Goal: Task Accomplishment & Management: Manage account settings

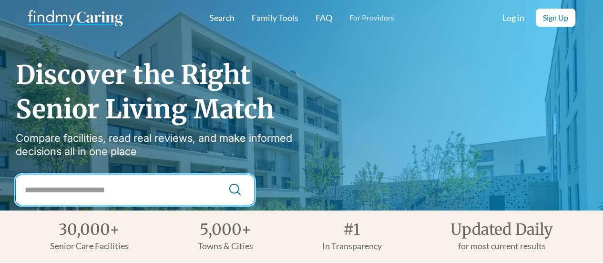
click at [125, 155] on input "City Search" at bounding box center [135, 190] width 238 height 30
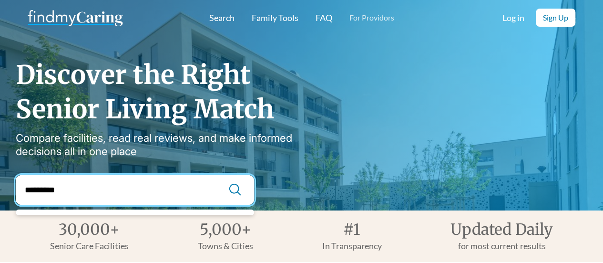
type input "*********"
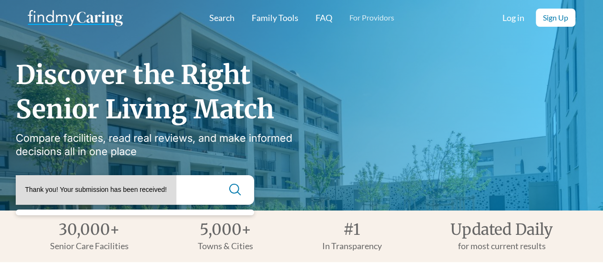
click at [214, 155] on div "********* Thank you! Your submission has been received! Oops! Something went wr…" at bounding box center [135, 190] width 238 height 30
click at [236, 155] on img at bounding box center [235, 189] width 14 height 14
click at [129, 155] on div "Thank you! Your submission has been received!" at bounding box center [96, 190] width 142 height 10
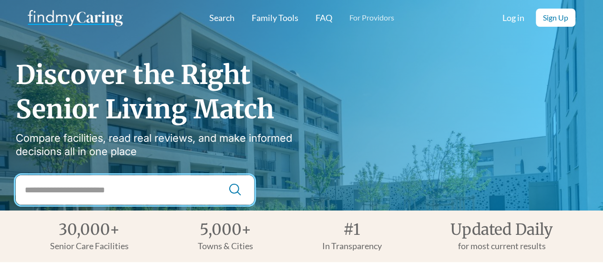
click at [118, 194] on input "City Search" at bounding box center [135, 190] width 238 height 30
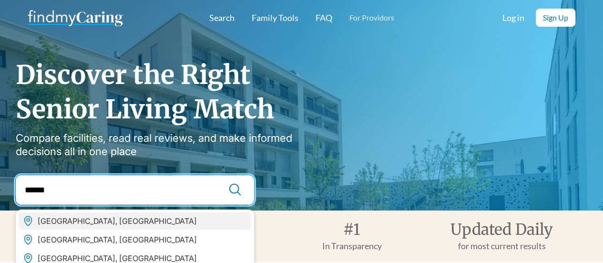
type input "******"
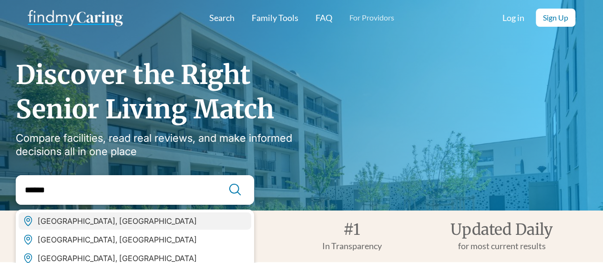
click at [47, 225] on div "Albany, NY" at bounding box center [117, 221] width 159 height 10
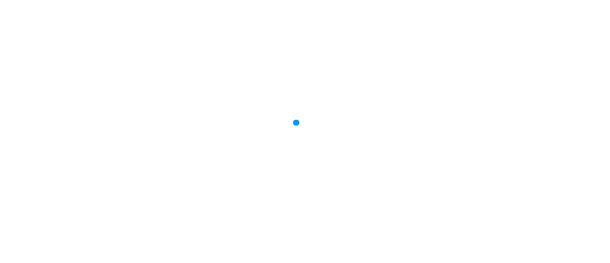
type input "**********"
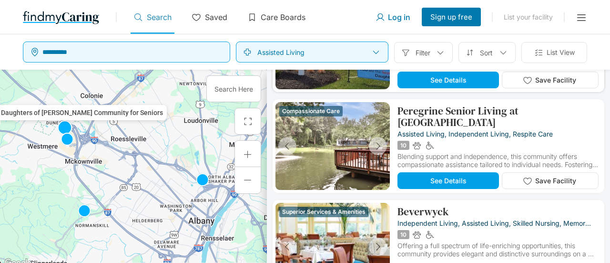
scroll to position [95, 0]
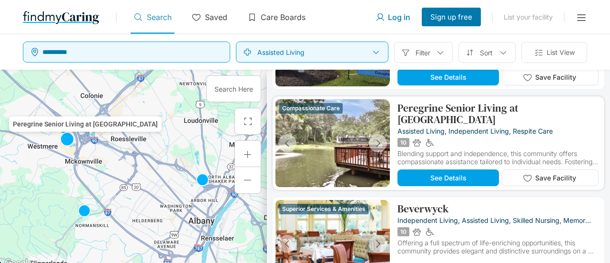
click at [486, 114] on p "Peregrine Senior Living at Crossgate" at bounding box center [498, 113] width 201 height 23
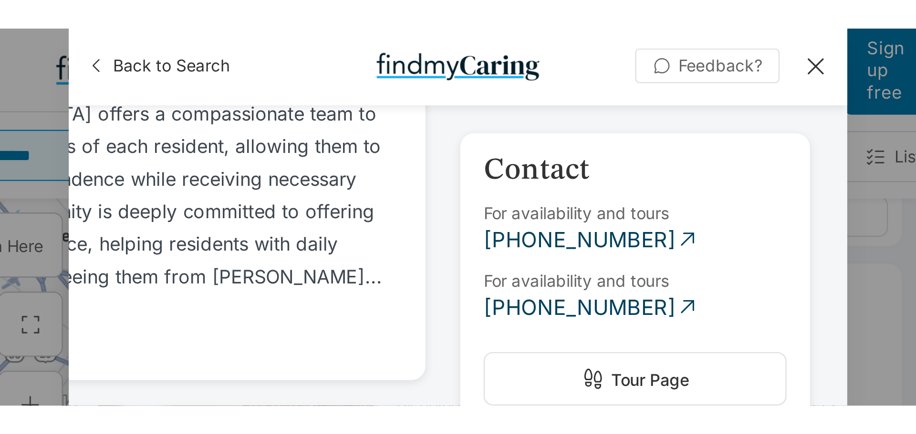
scroll to position [523, 0]
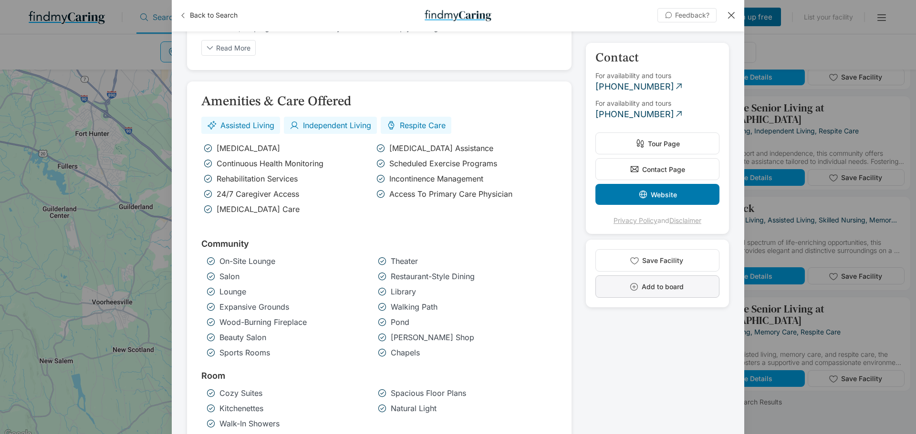
click at [610, 262] on icon "button" at bounding box center [634, 287] width 10 height 10
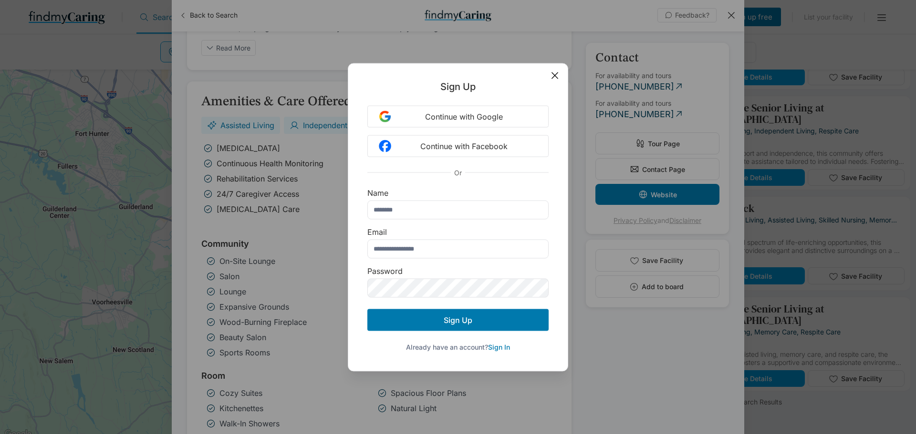
click at [500, 262] on span "Sign In" at bounding box center [499, 347] width 22 height 8
click at [556, 81] on div "Sign Up Continue with Google Continue with Facebook Or Name Email Password Sign…" at bounding box center [457, 226] width 219 height 290
click at [436, 209] on input "text" at bounding box center [457, 209] width 181 height 19
type input "**********"
click at [436, 254] on input "email" at bounding box center [457, 248] width 181 height 19
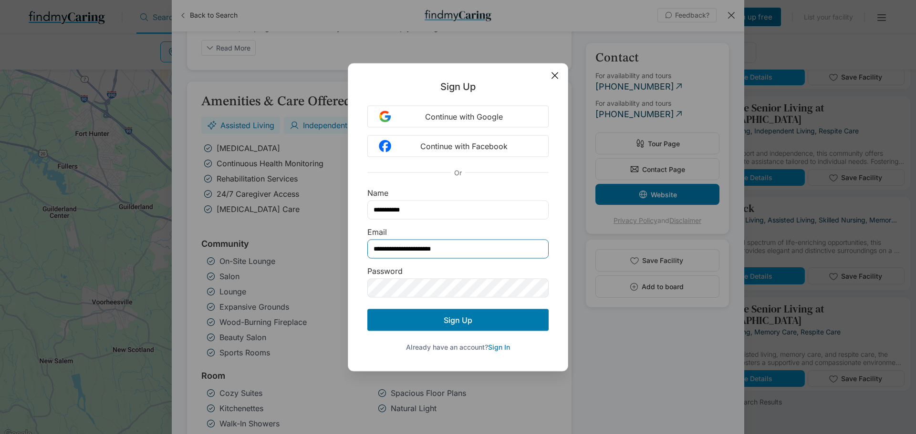
type input "**********"
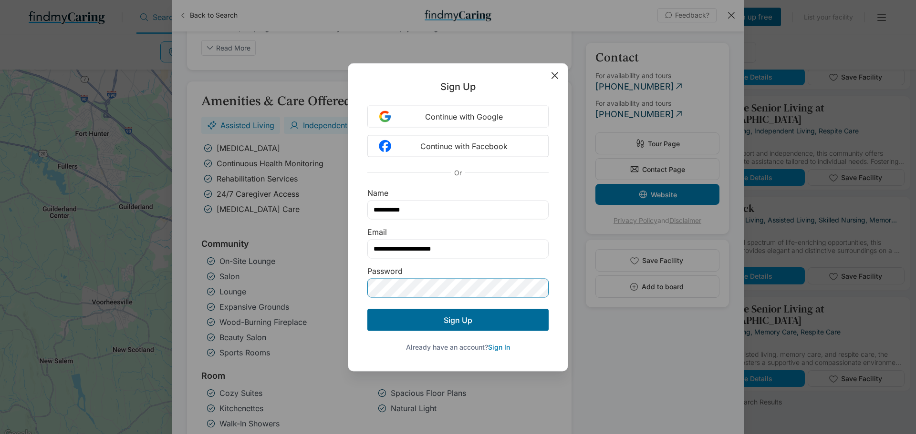
click at [456, 262] on span "Sign Up" at bounding box center [458, 320] width 29 height 10
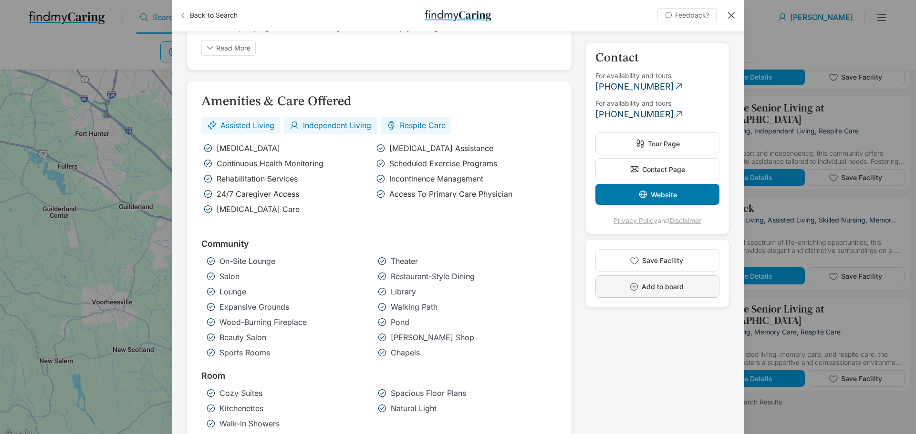
click at [610, 262] on icon "button" at bounding box center [634, 287] width 10 height 10
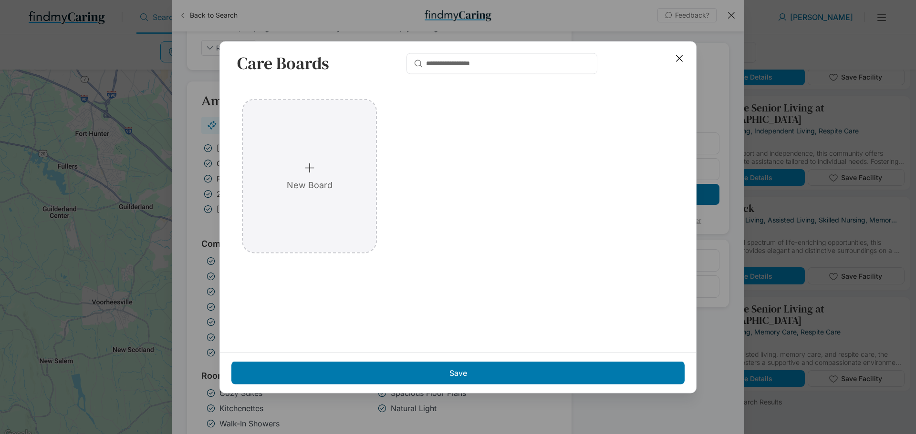
click at [301, 187] on p "New Board" at bounding box center [310, 185] width 46 height 10
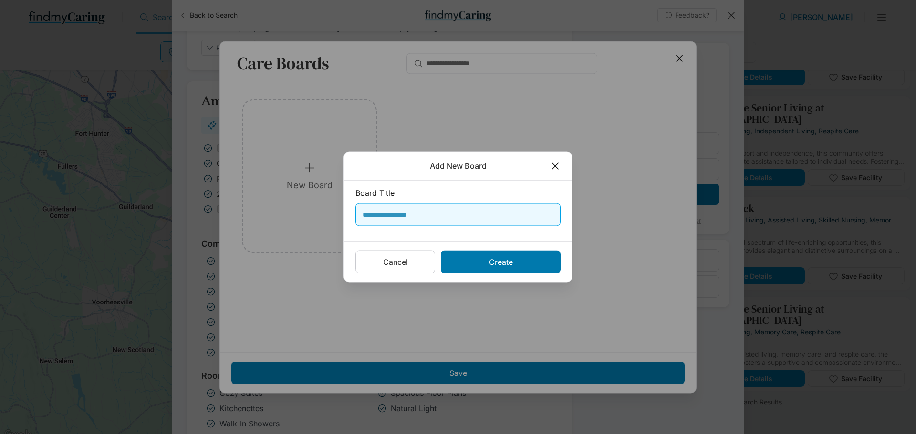
click at [418, 216] on input "text" at bounding box center [460, 215] width 196 height 17
type input "**********"
click at [494, 262] on div "Create" at bounding box center [501, 262] width 120 height 23
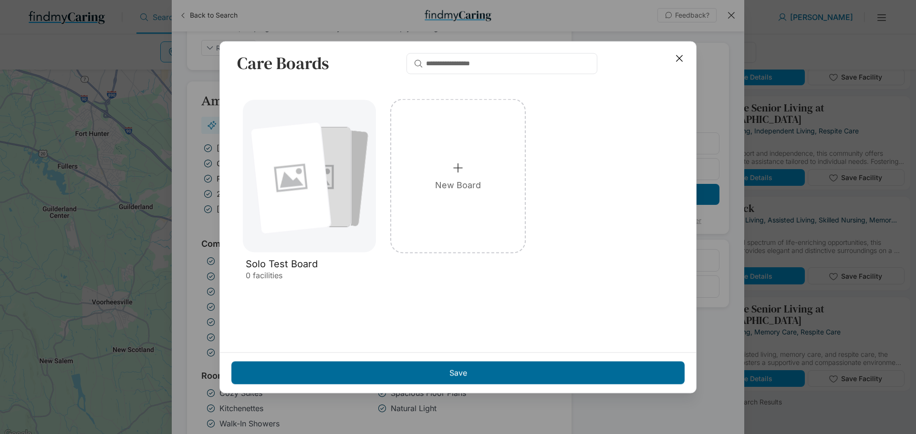
click at [462, 262] on p "Save" at bounding box center [458, 373] width 18 height 10
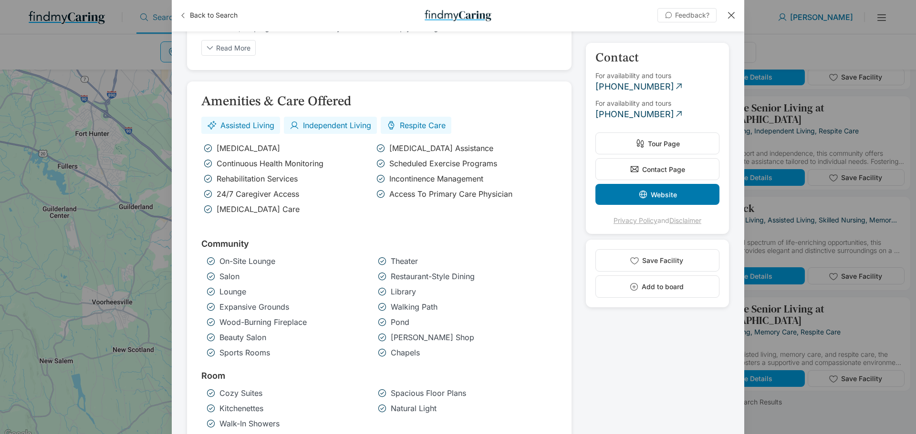
click at [610, 16] on div at bounding box center [731, 15] width 10 height 10
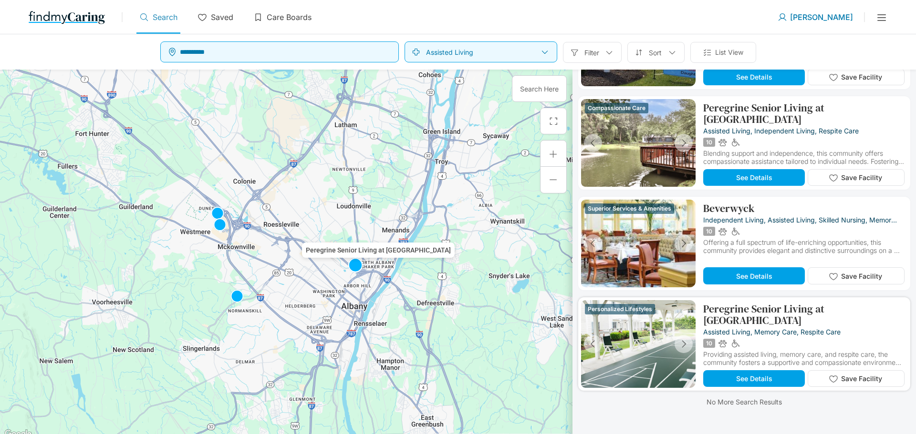
click at [610, 262] on div at bounding box center [638, 344] width 65 height 88
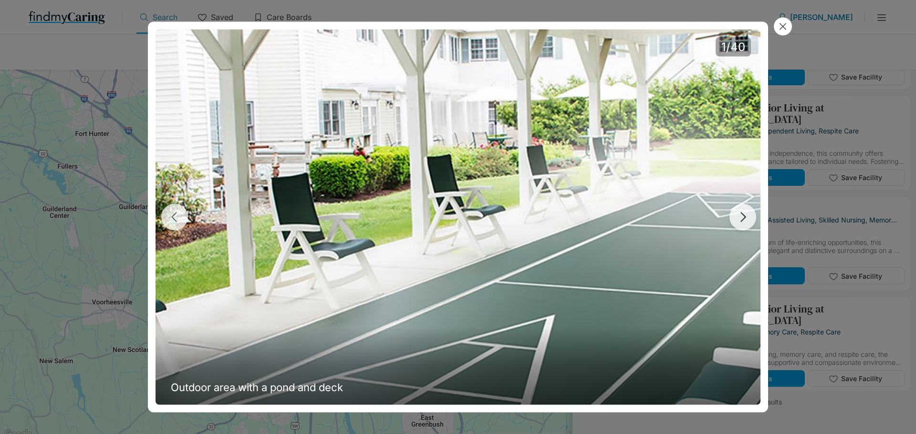
click at [610, 215] on button "button" at bounding box center [742, 217] width 27 height 27
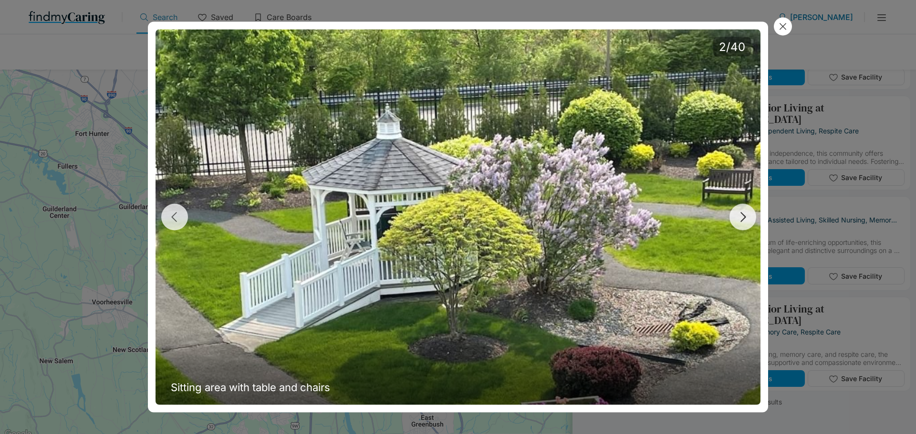
click at [610, 215] on button "button" at bounding box center [742, 217] width 27 height 27
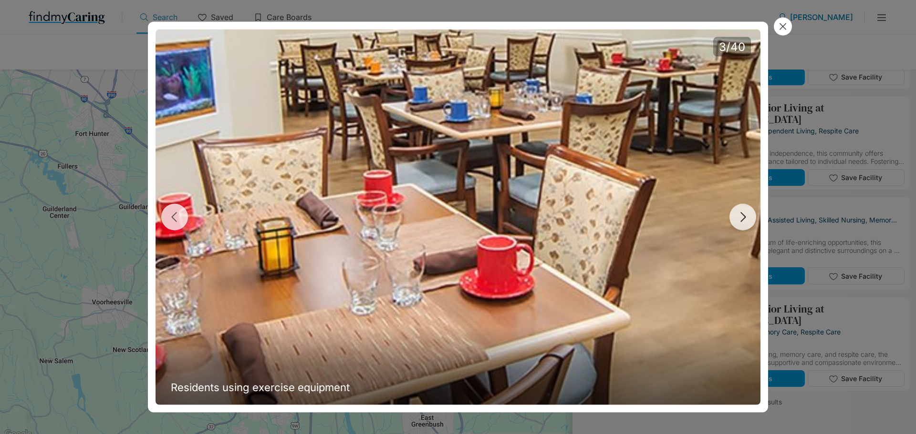
click at [610, 215] on button "button" at bounding box center [742, 217] width 27 height 27
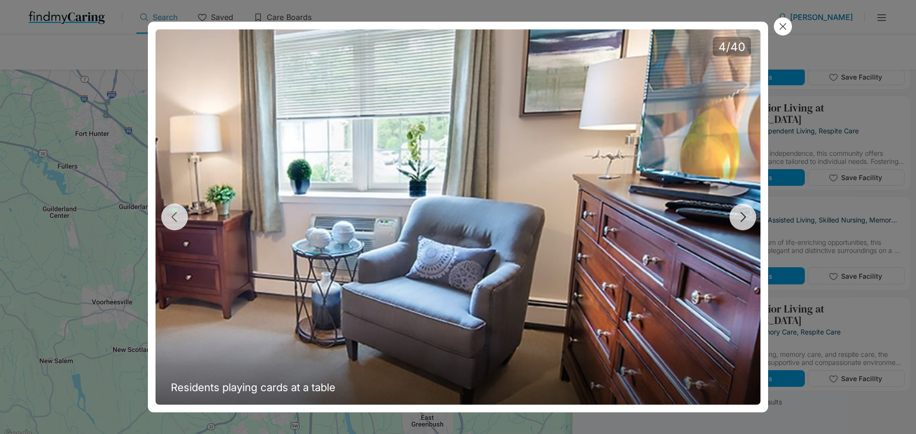
click at [610, 215] on button "button" at bounding box center [742, 217] width 27 height 27
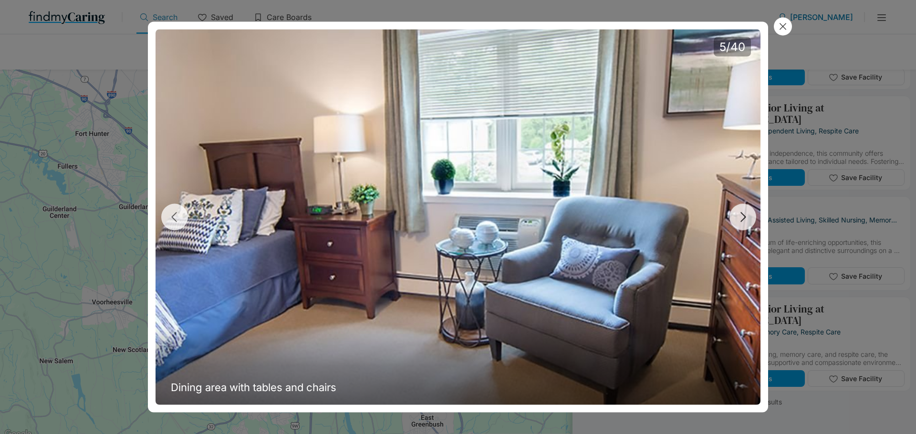
click at [610, 215] on button "button" at bounding box center [742, 217] width 27 height 27
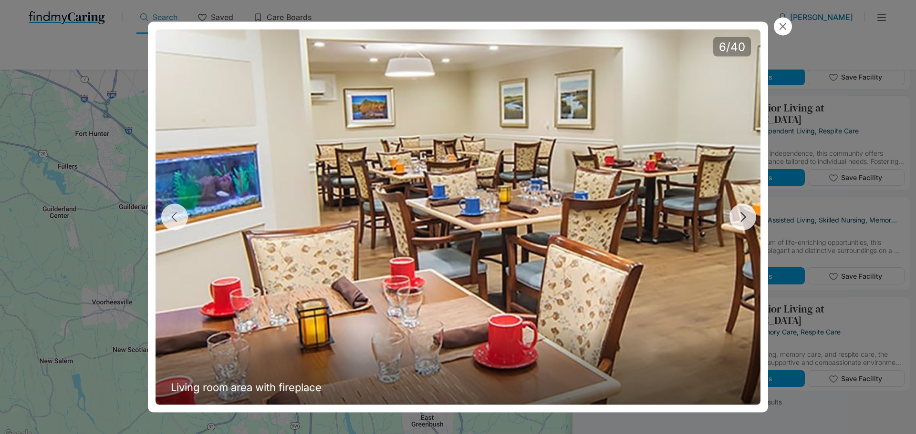
click at [610, 215] on button "button" at bounding box center [742, 217] width 27 height 27
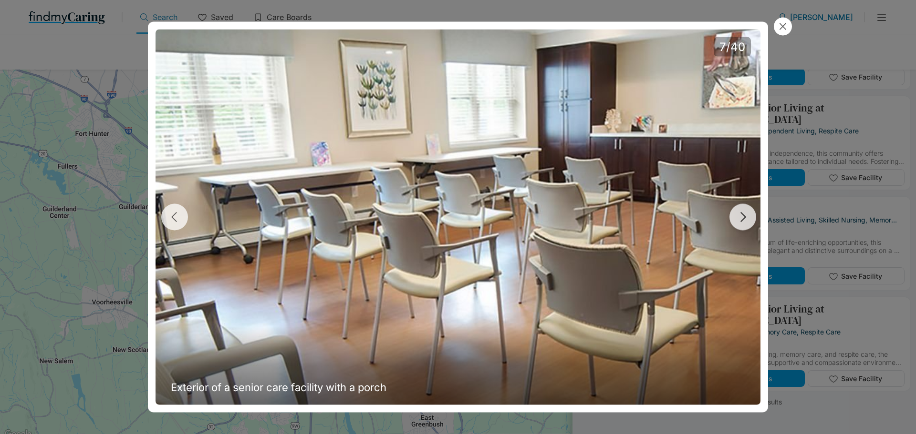
click at [610, 215] on button "button" at bounding box center [742, 217] width 27 height 27
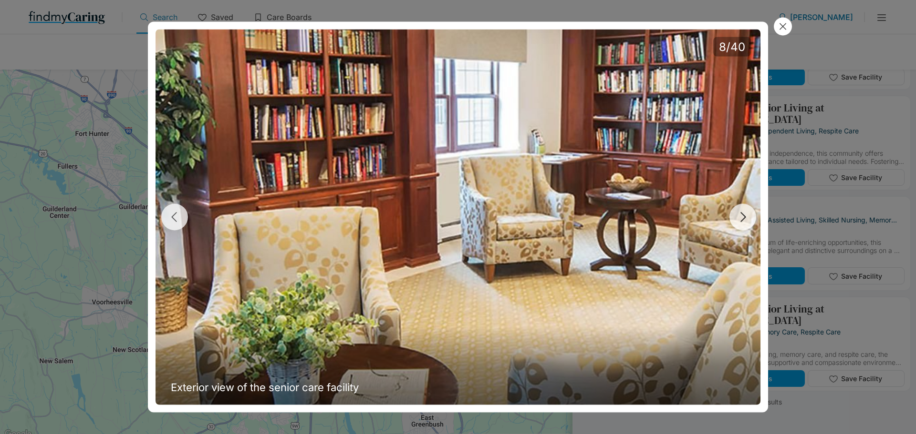
click at [610, 215] on button "button" at bounding box center [742, 217] width 27 height 27
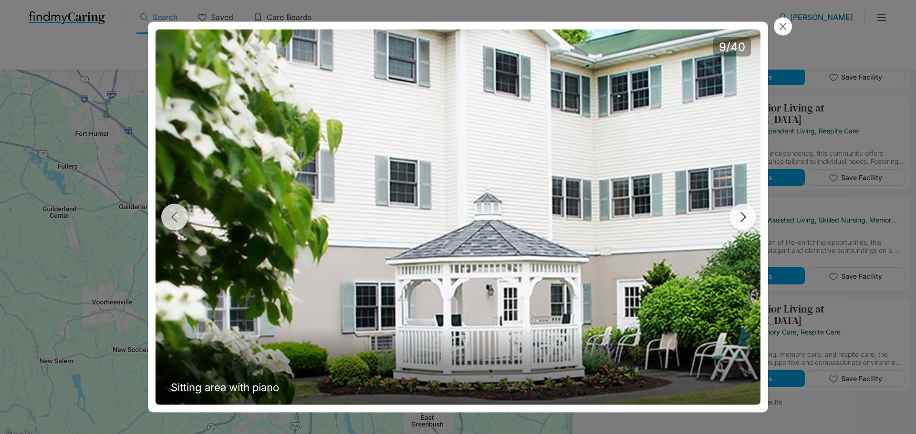
click at [610, 215] on button "button" at bounding box center [742, 217] width 27 height 27
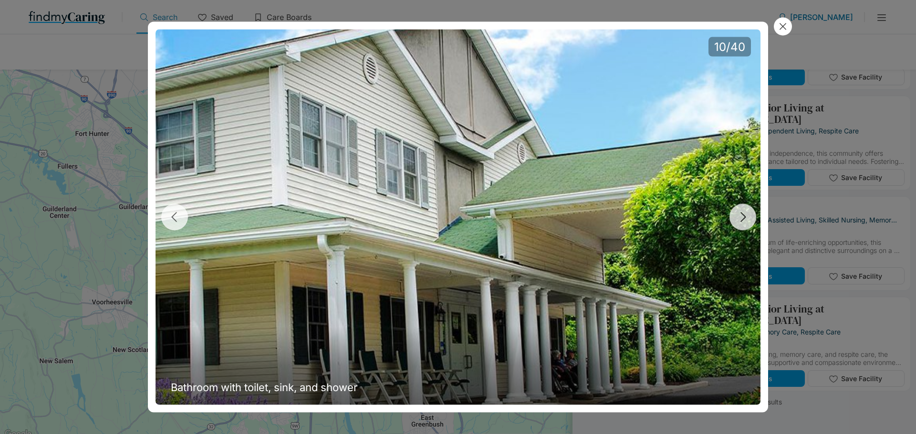
click at [610, 215] on button "button" at bounding box center [742, 217] width 27 height 27
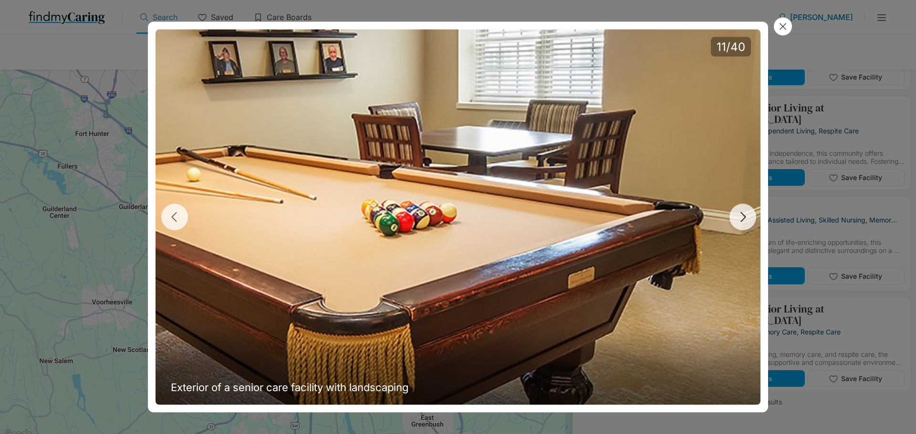
click at [610, 215] on button "button" at bounding box center [742, 217] width 27 height 27
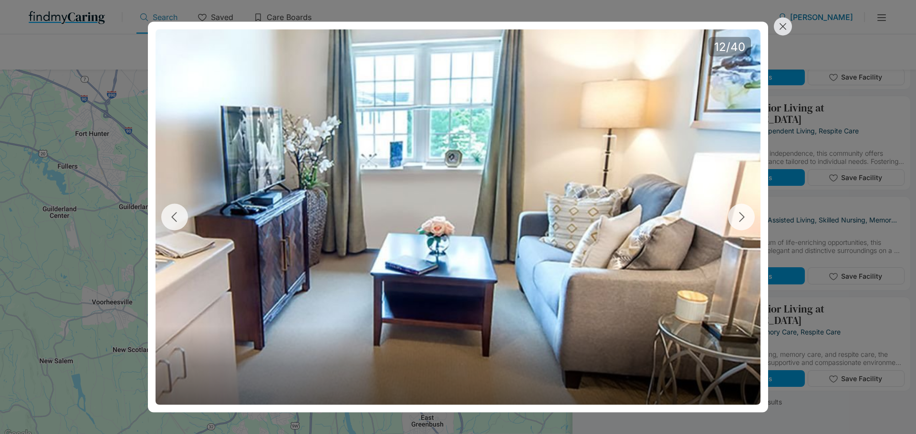
click at [610, 28] on icon at bounding box center [782, 26] width 10 height 10
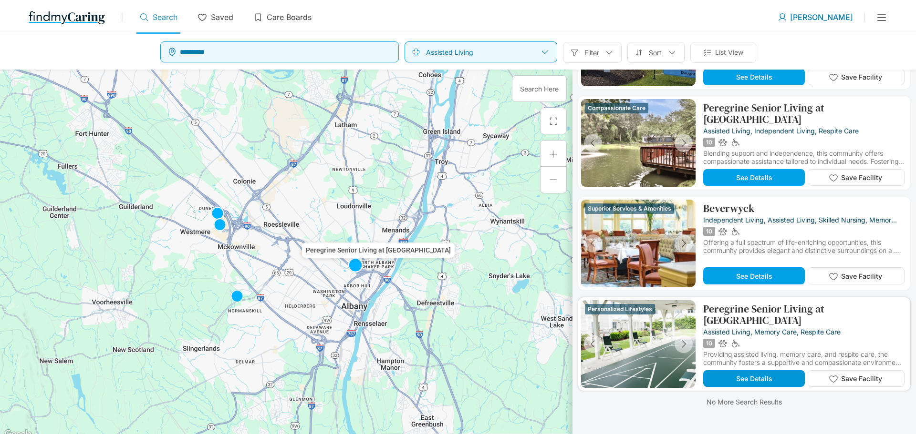
click at [610, 262] on button "See Details" at bounding box center [754, 379] width 102 height 17
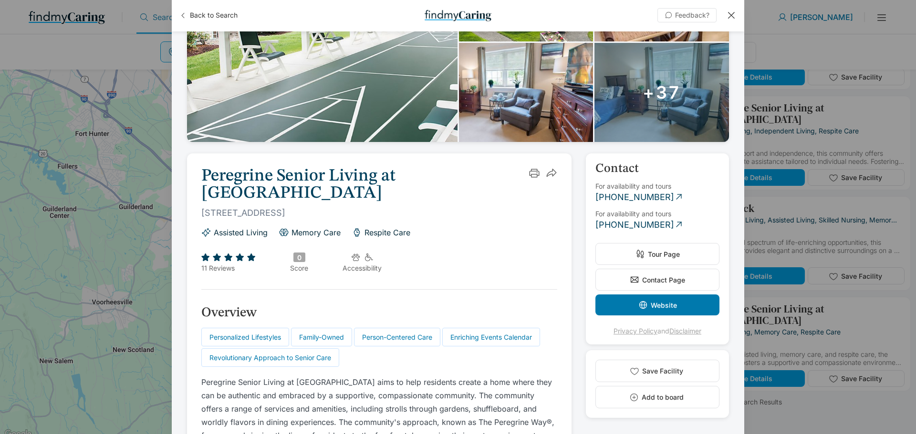
scroll to position [238, 0]
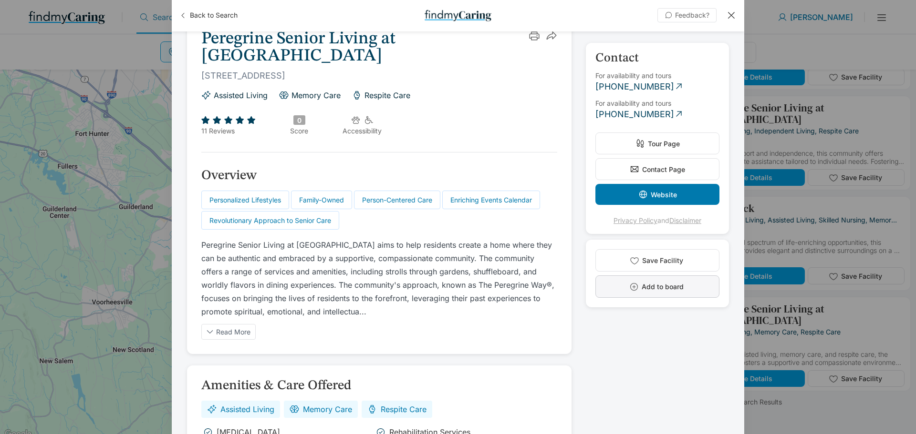
click at [610, 262] on button "Add to board" at bounding box center [657, 287] width 124 height 22
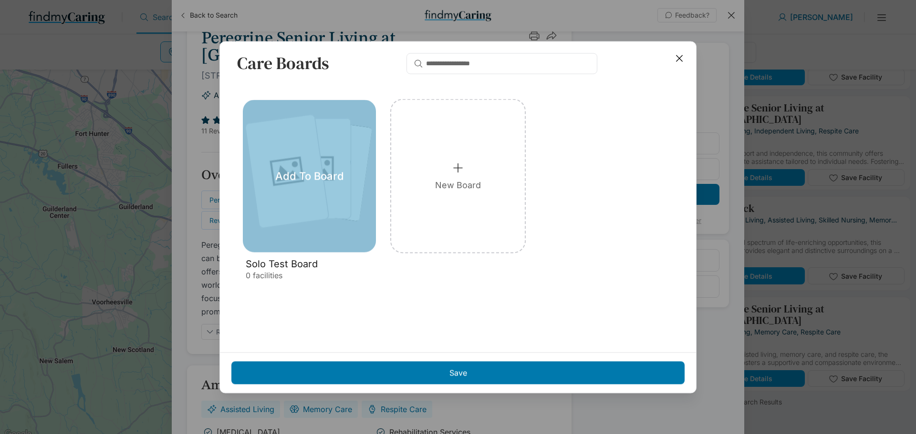
click at [264, 220] on div "Add To Board" at bounding box center [309, 176] width 133 height 153
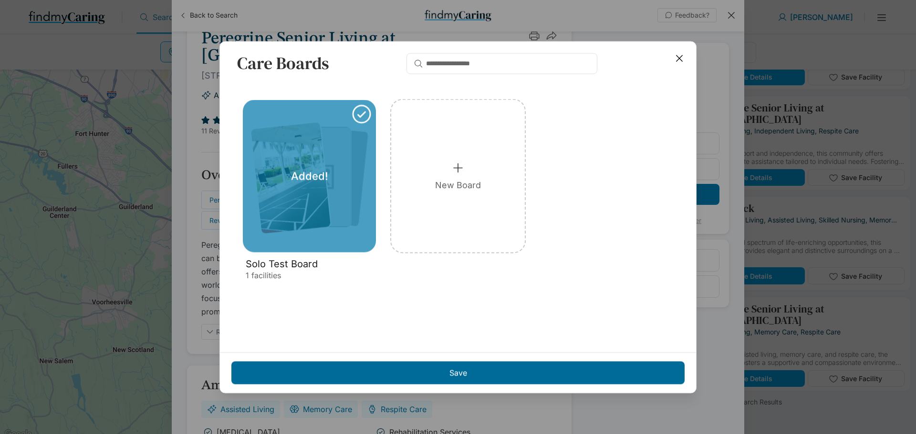
click at [411, 262] on div "Save" at bounding box center [457, 373] width 453 height 23
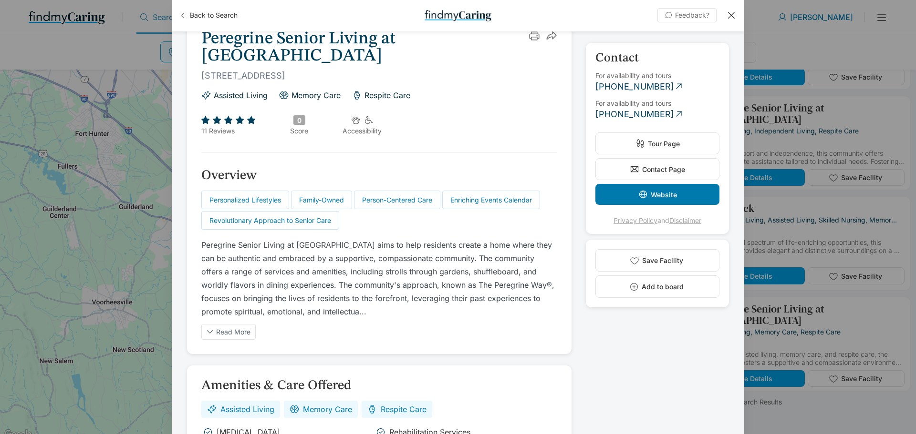
click at [610, 11] on div at bounding box center [731, 15] width 10 height 10
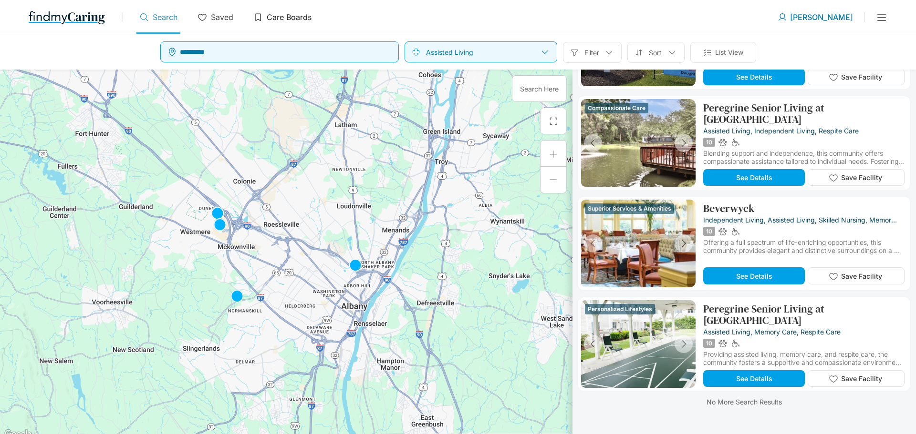
click at [300, 16] on p "Care Boards" at bounding box center [289, 17] width 45 height 10
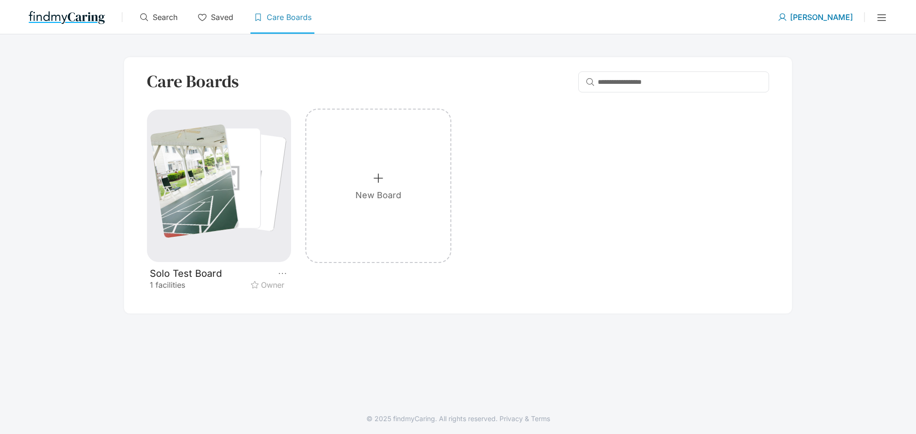
click at [236, 166] on div at bounding box center [224, 179] width 71 height 100
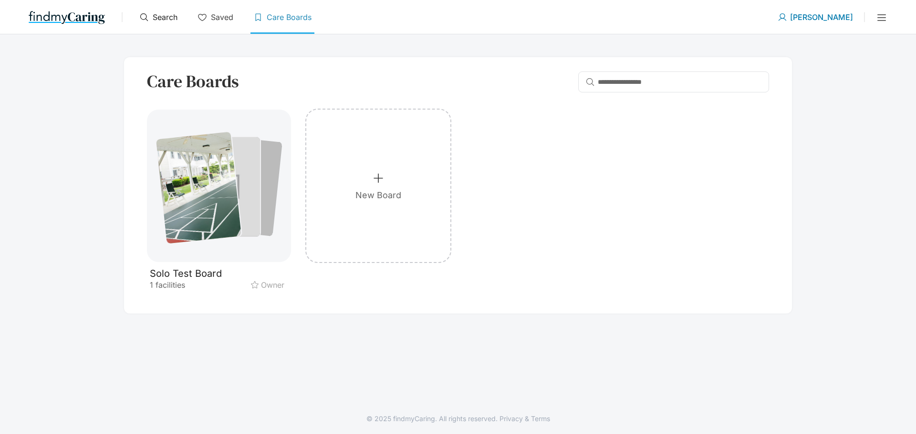
click at [162, 15] on p "Search" at bounding box center [165, 17] width 25 height 10
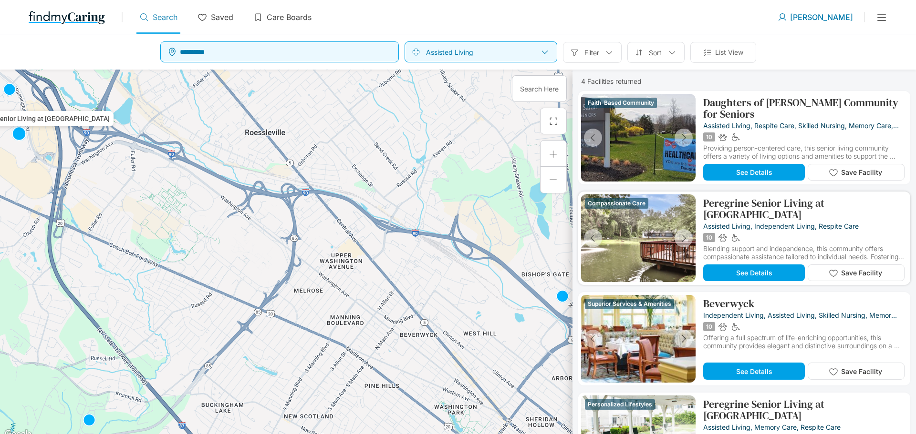
click at [610, 246] on img at bounding box center [638, 239] width 114 height 88
click at [610, 222] on p "assisted living, independent living, respite care" at bounding box center [780, 226] width 155 height 8
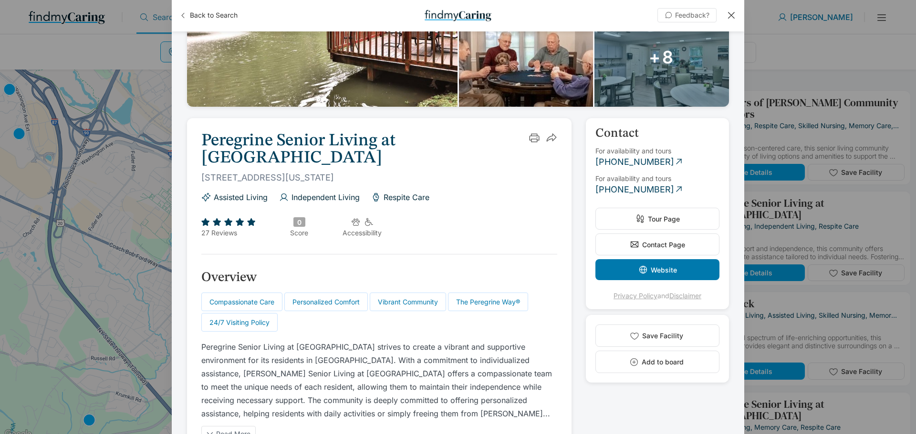
scroll to position [191, 0]
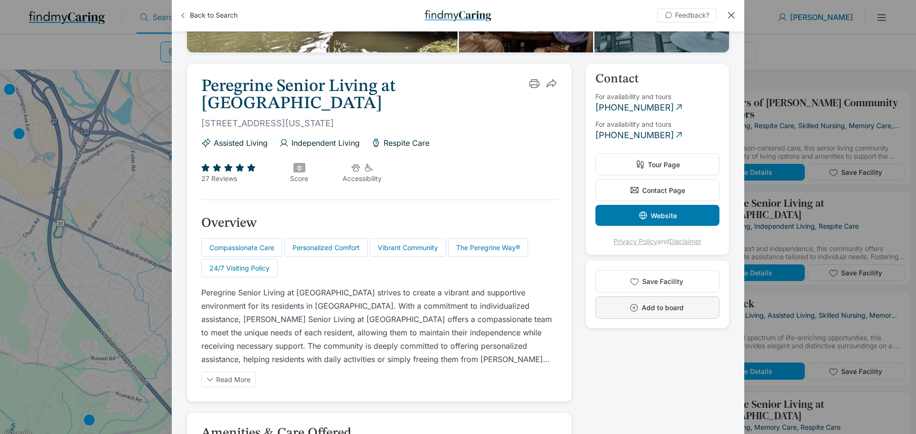
click at [610, 262] on circle "button" at bounding box center [634, 308] width 7 height 7
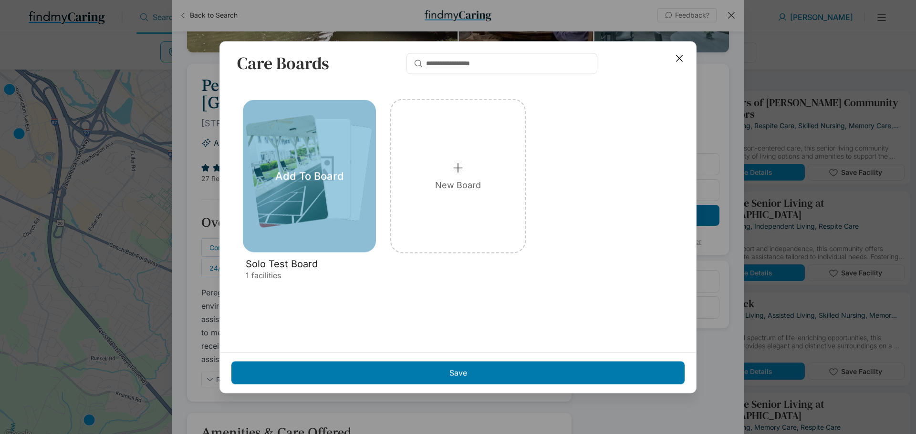
click at [290, 214] on div "Add To Board" at bounding box center [309, 176] width 133 height 153
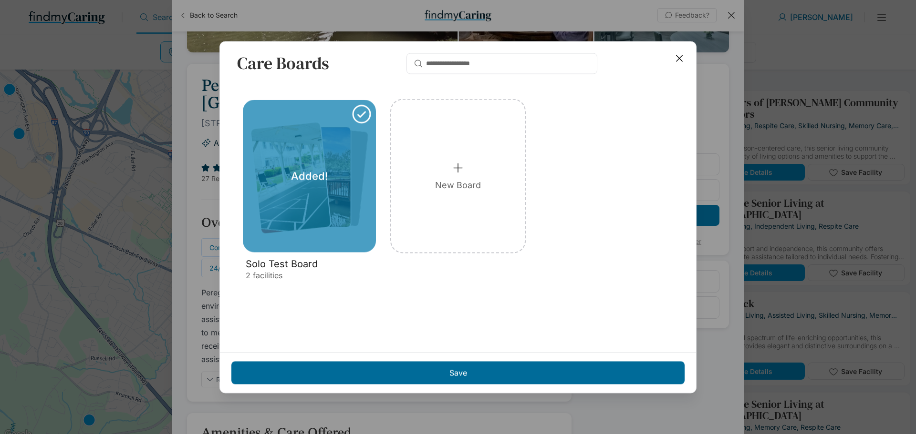
click at [427, 262] on div "Save" at bounding box center [457, 373] width 453 height 23
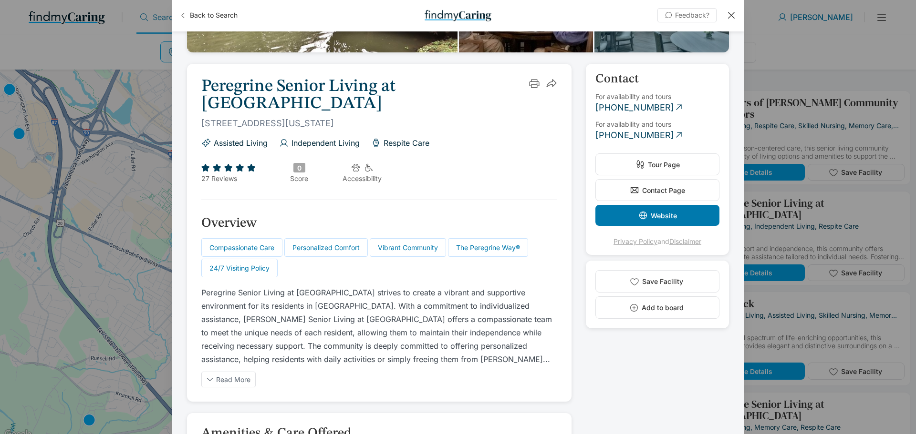
click at [610, 15] on div at bounding box center [731, 15] width 10 height 10
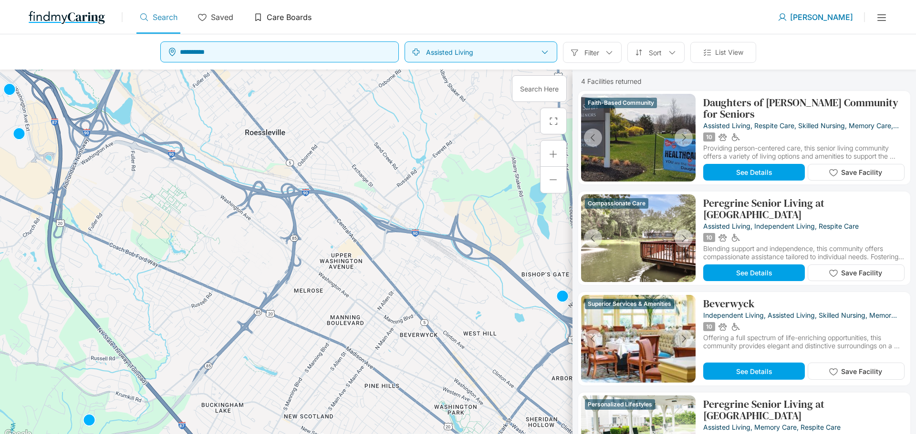
click at [278, 16] on p "Care Boards" at bounding box center [289, 17] width 45 height 10
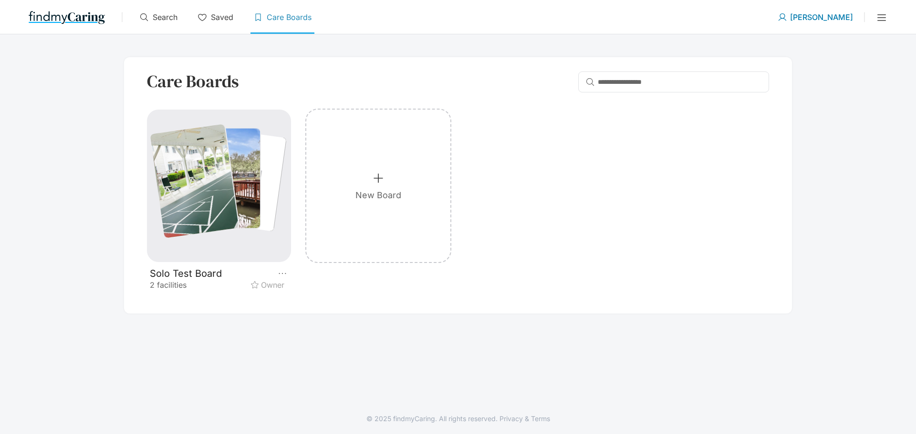
click at [204, 174] on div at bounding box center [194, 181] width 89 height 114
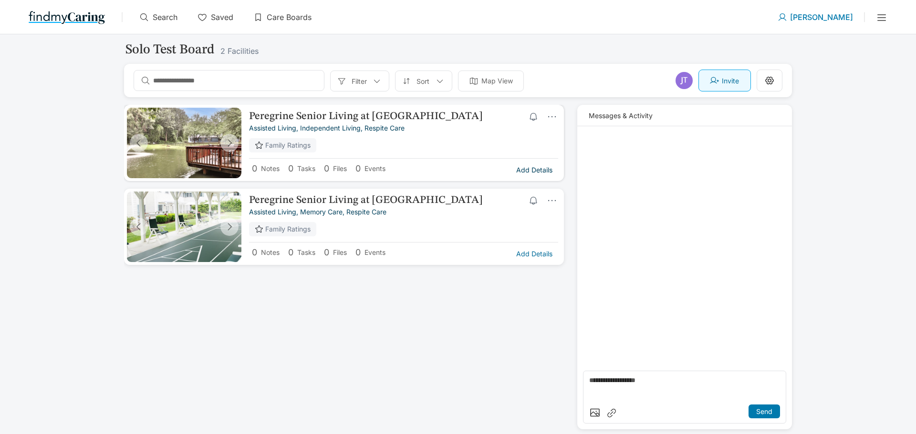
click at [519, 170] on p "Add Details" at bounding box center [534, 170] width 36 height 8
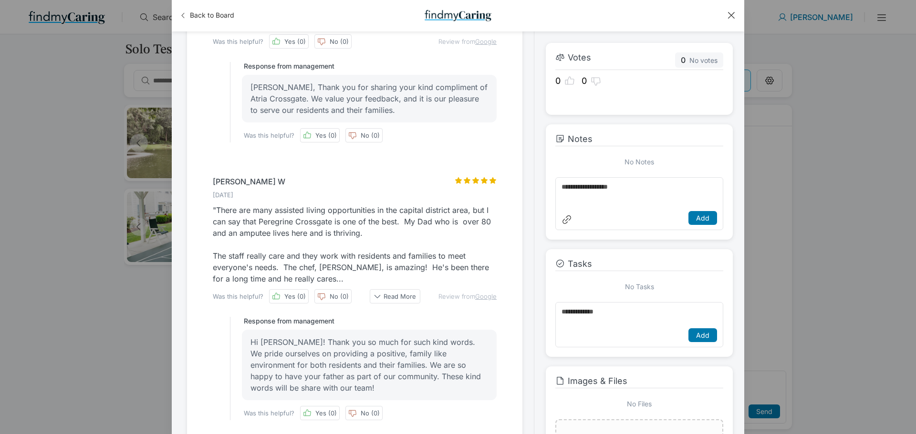
scroll to position [1669, 0]
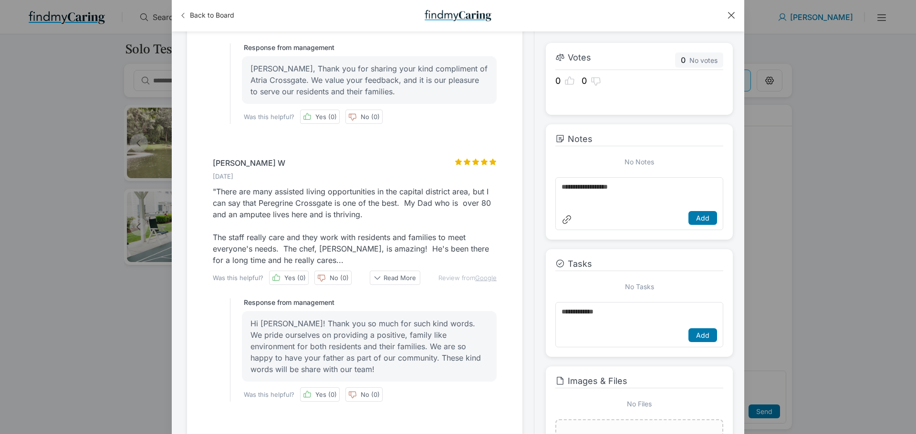
click at [610, 14] on div at bounding box center [731, 15] width 10 height 10
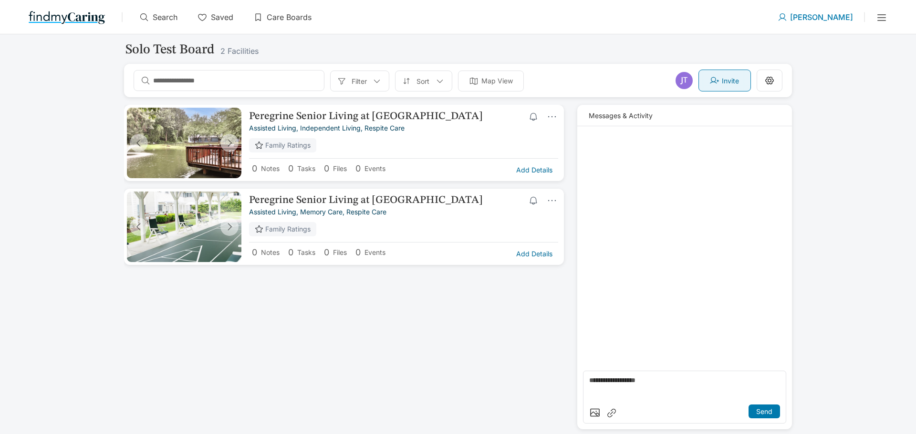
click at [610, 86] on div "Invite" at bounding box center [724, 81] width 52 height 22
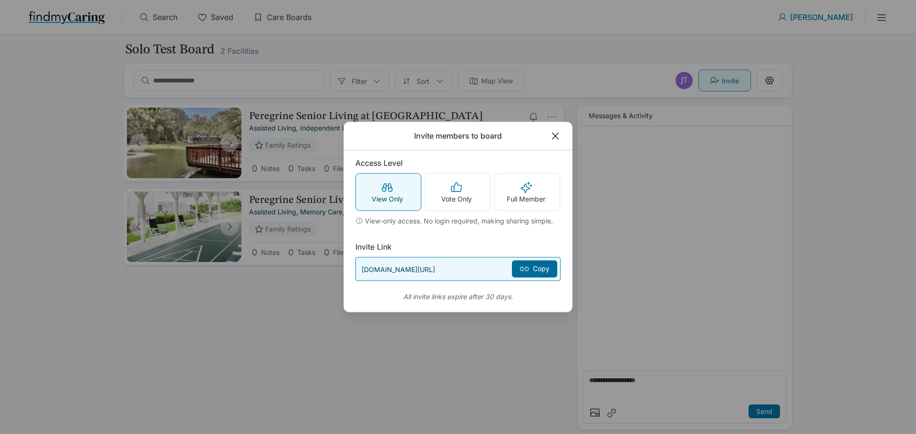
click at [531, 262] on div "Copy" at bounding box center [534, 269] width 45 height 17
click at [435, 262] on p "app.findmycaring.com/invites/486d85e1-e5be-4994-b99b-e24f37d8c782" at bounding box center [398, 269] width 73 height 8
click at [519, 262] on icon at bounding box center [524, 270] width 10 height 10
click at [556, 140] on icon at bounding box center [555, 136] width 10 height 10
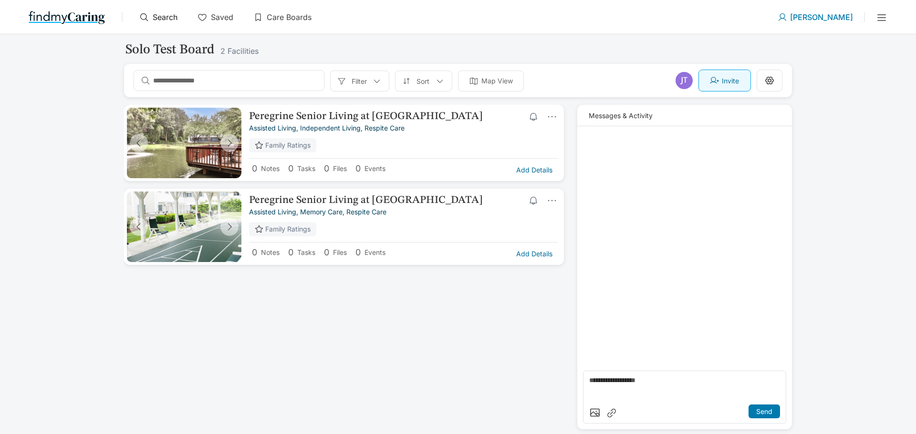
click at [145, 20] on icon at bounding box center [144, 17] width 10 height 10
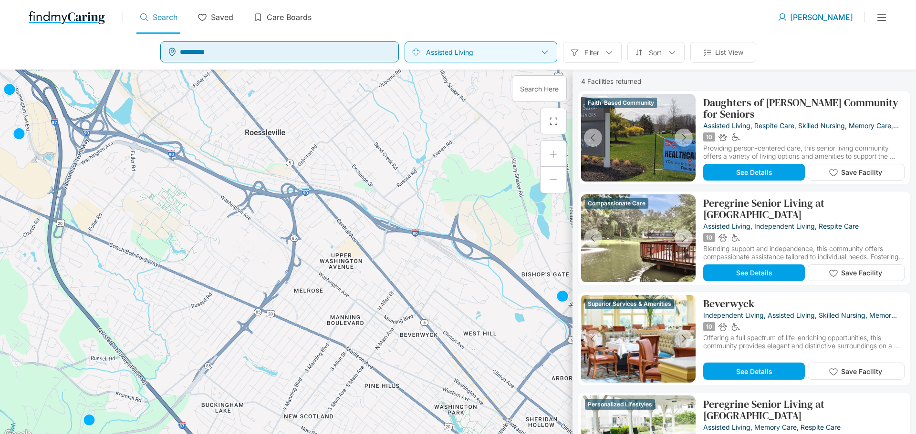
click at [267, 52] on input "text" at bounding box center [288, 51] width 217 height 17
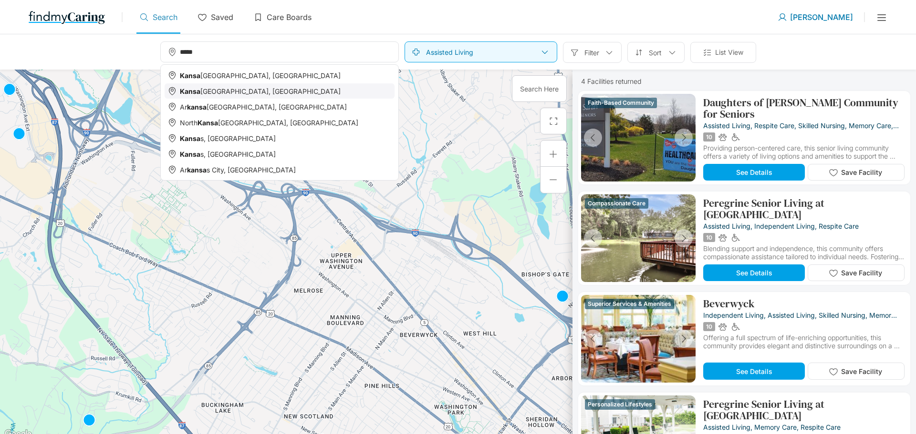
click at [235, 96] on div "Kansa s City, KS" at bounding box center [280, 90] width 230 height 15
type input "**********"
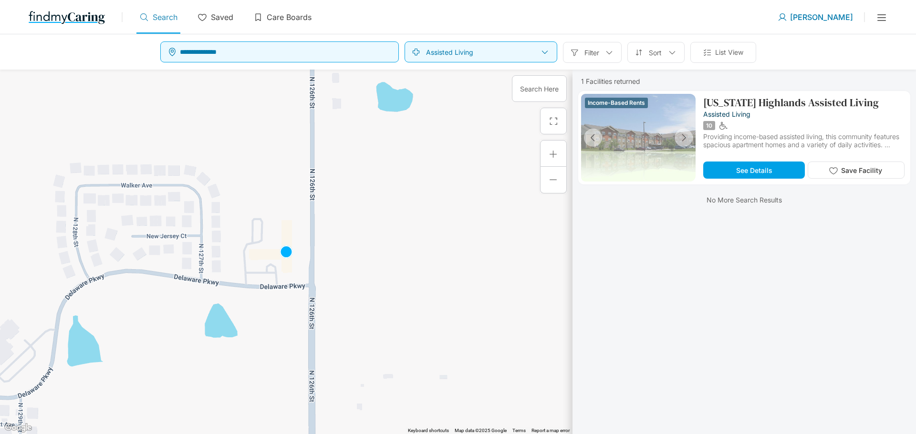
click at [545, 55] on div at bounding box center [544, 52] width 9 height 9
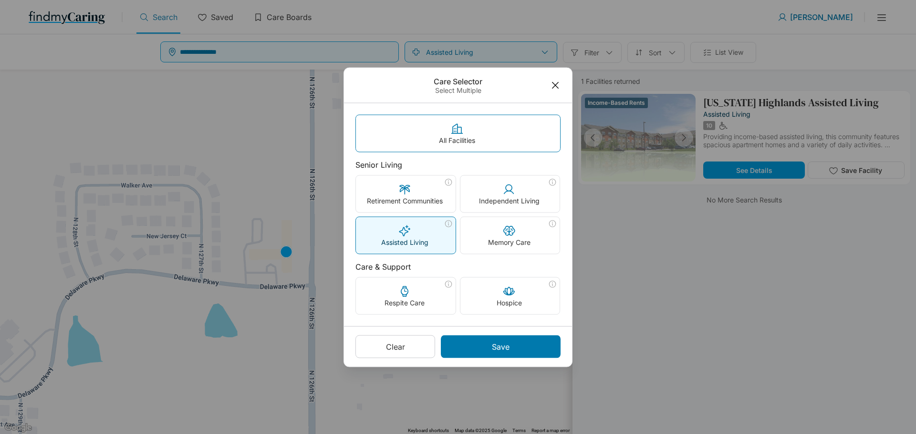
click at [532, 146] on div "All Facilities" at bounding box center [458, 133] width 204 height 37
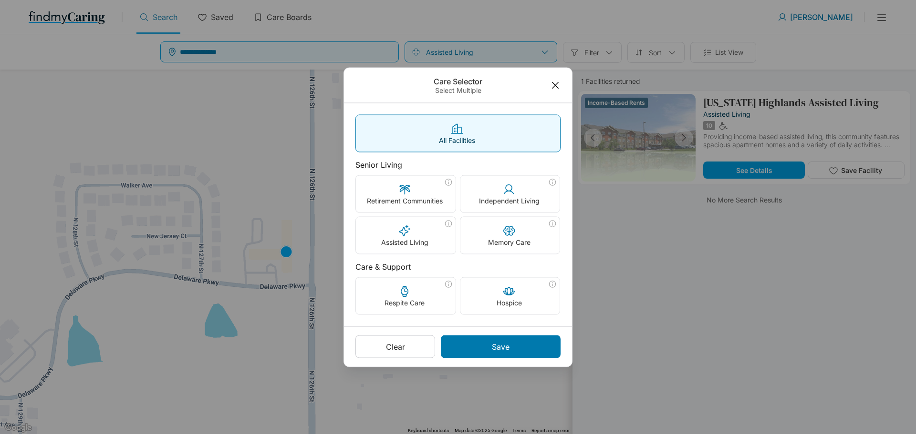
click at [450, 136] on p "All Facilities" at bounding box center [457, 140] width 36 height 8
click at [485, 262] on div "Save" at bounding box center [501, 346] width 120 height 23
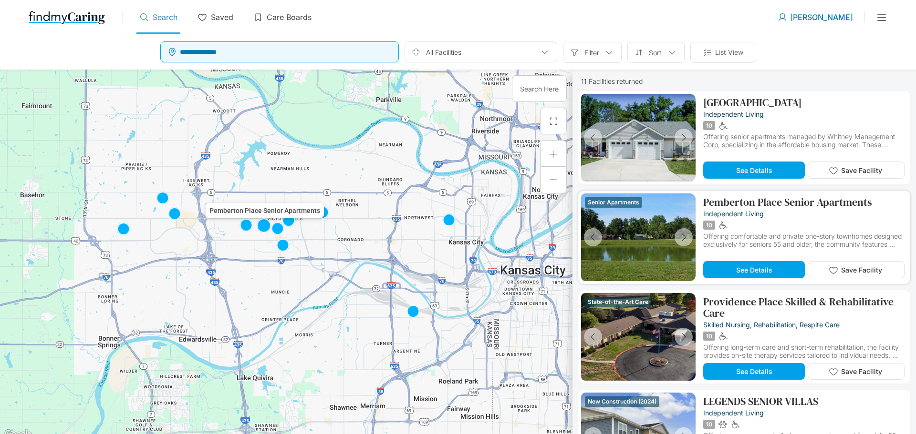
click at [610, 203] on p "Pemberton Place Senior Apartments" at bounding box center [787, 201] width 169 height 11
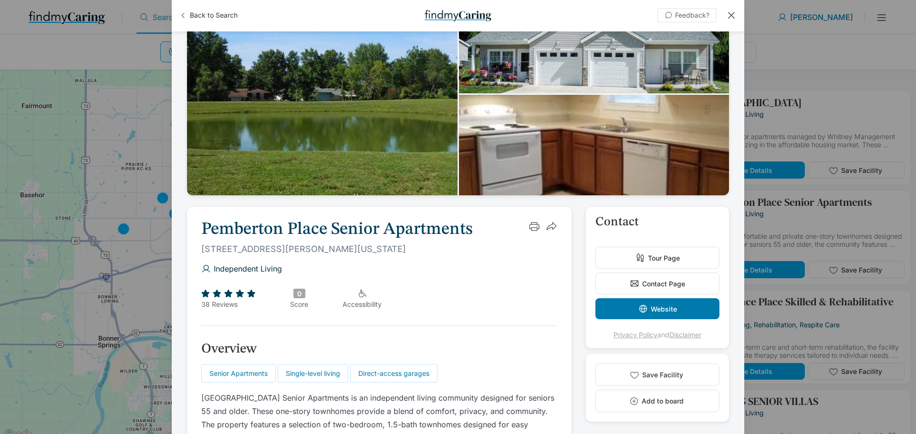
scroll to position [95, 0]
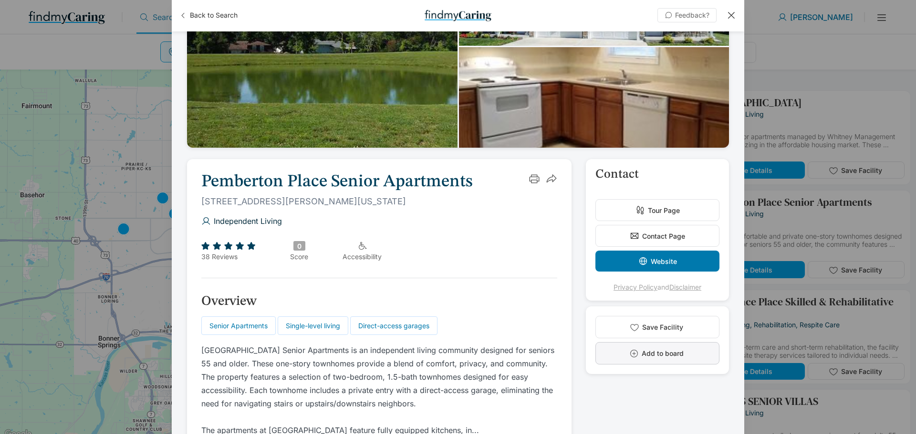
click at [610, 262] on button "Add to board" at bounding box center [657, 353] width 124 height 22
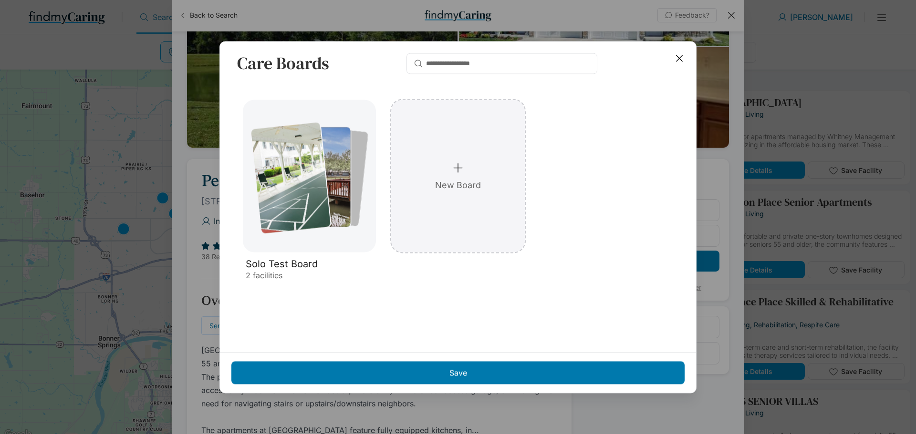
click at [463, 192] on div "New Board" at bounding box center [457, 176] width 133 height 153
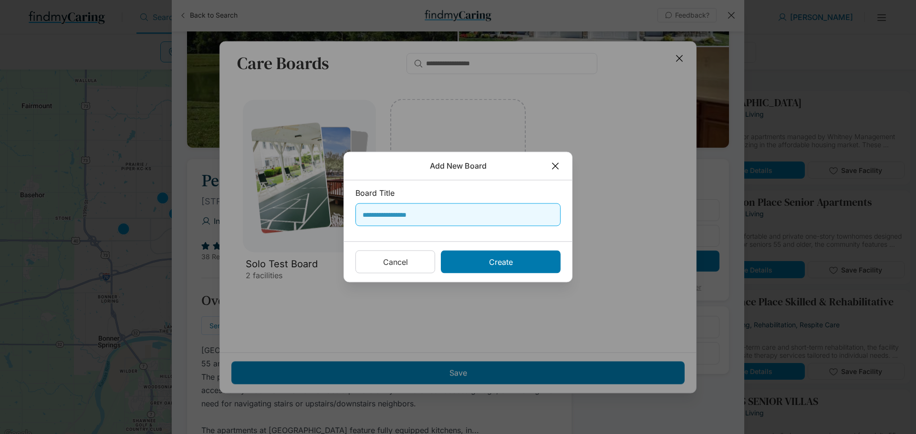
click at [457, 219] on input "text" at bounding box center [460, 215] width 196 height 17
type input "**********"
click at [468, 262] on div "Create" at bounding box center [501, 262] width 120 height 23
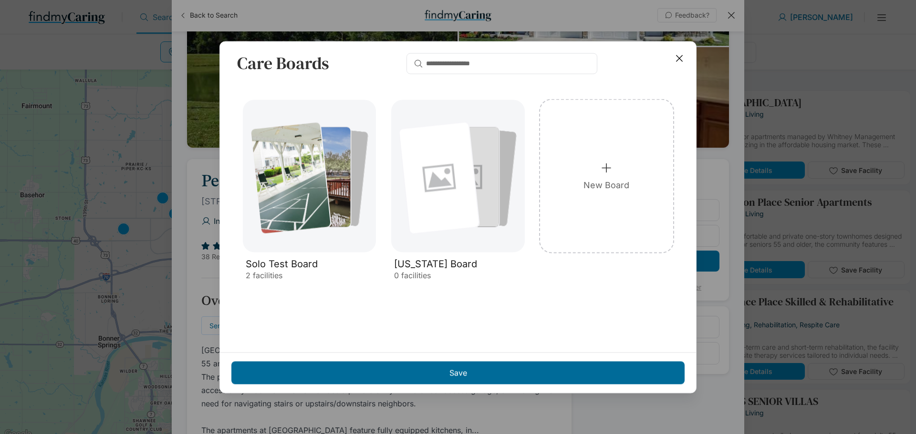
click at [477, 262] on div "Save" at bounding box center [457, 373] width 453 height 23
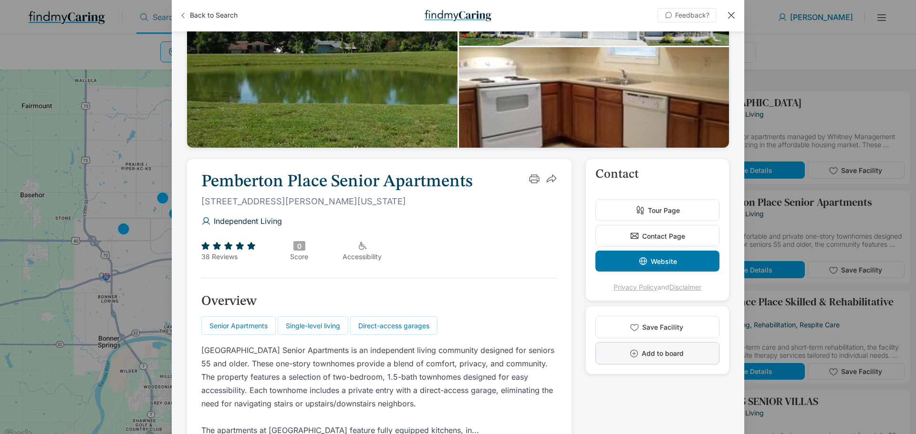
click at [610, 262] on span "Add to board" at bounding box center [662, 354] width 42 height 8
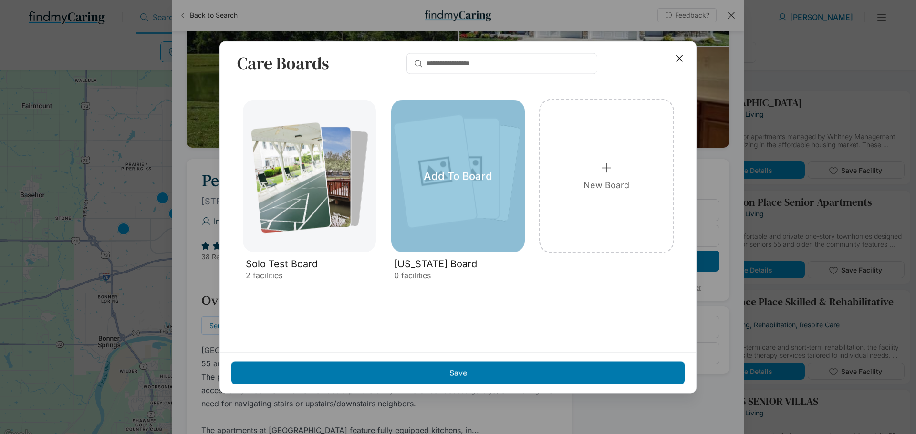
click at [516, 143] on div "Add To Board" at bounding box center [457, 176] width 133 height 153
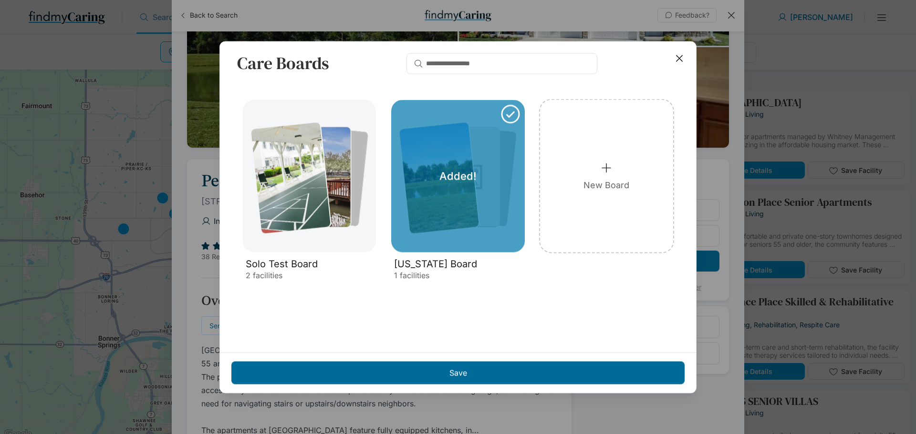
click at [506, 262] on div "Save" at bounding box center [457, 373] width 453 height 23
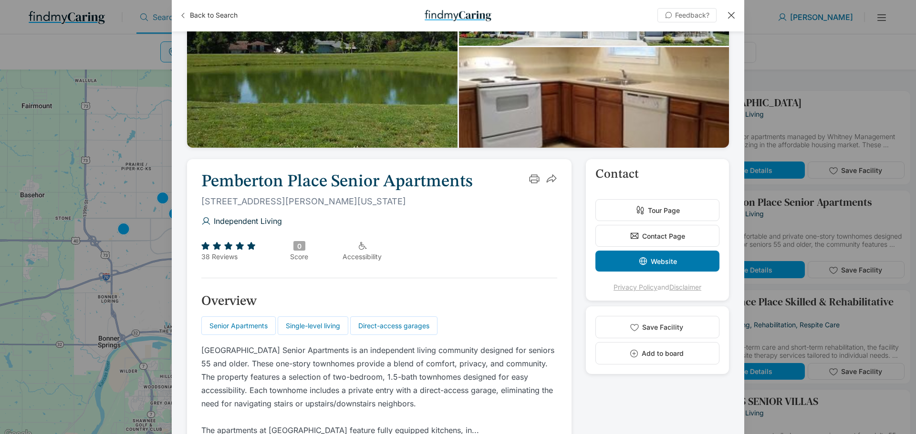
click at [610, 14] on div at bounding box center [731, 15] width 10 height 10
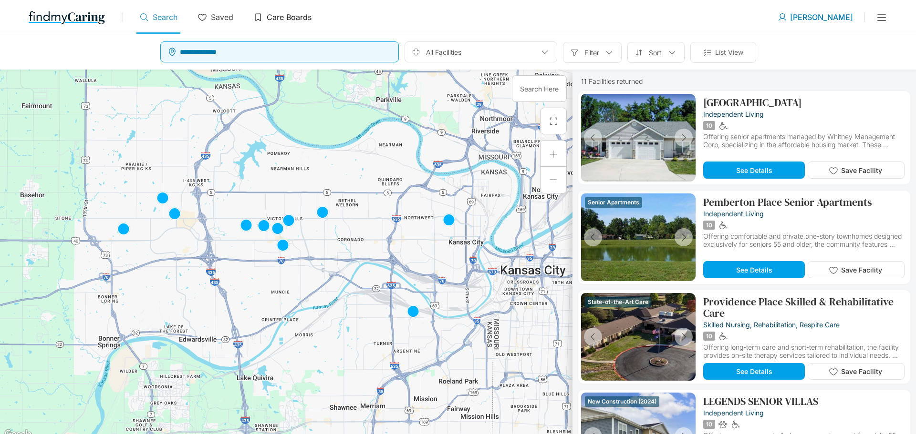
click at [282, 18] on p "Care Boards" at bounding box center [289, 17] width 45 height 10
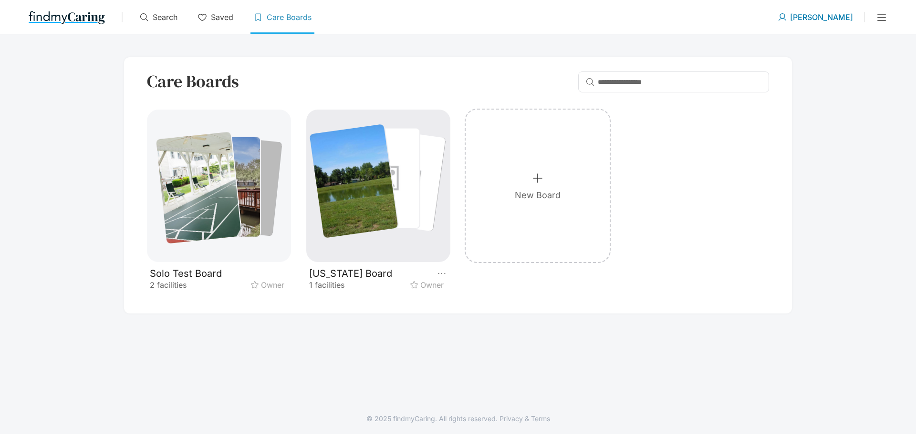
click at [359, 165] on div at bounding box center [354, 181] width 89 height 114
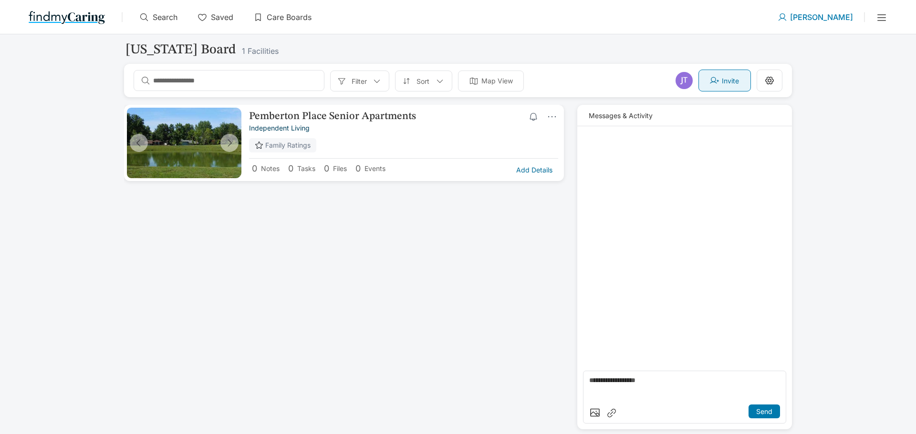
click at [610, 85] on div "Invite" at bounding box center [724, 81] width 52 height 22
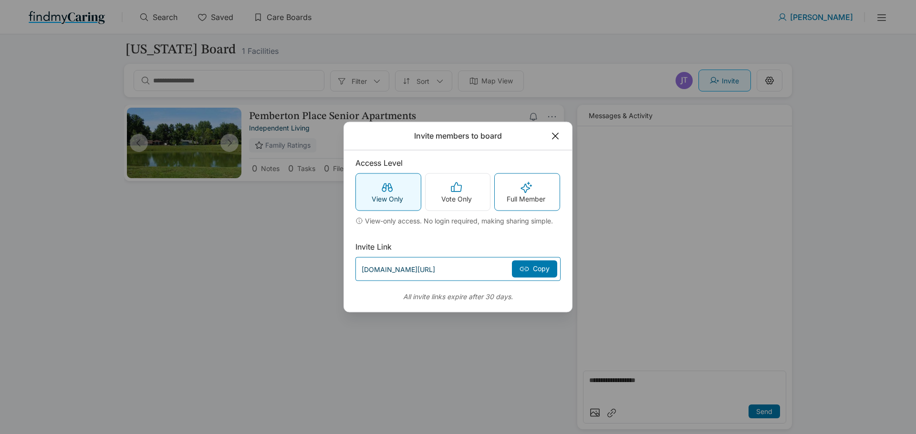
click at [521, 202] on p "Full Member" at bounding box center [526, 199] width 39 height 8
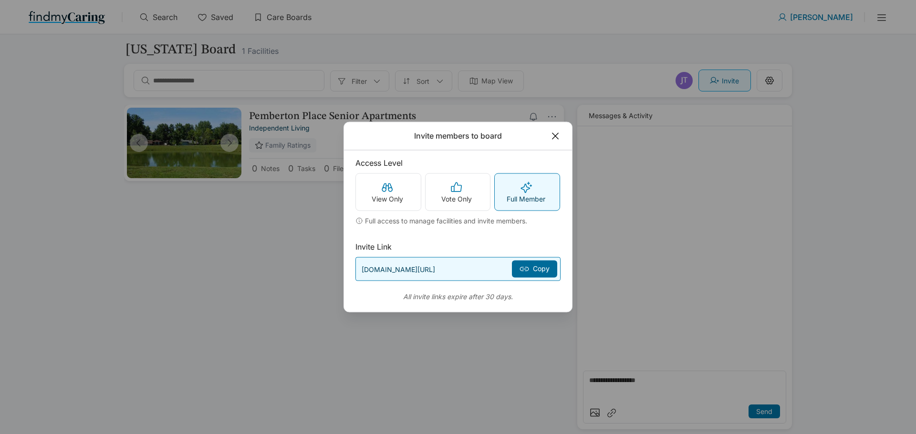
click at [526, 262] on line at bounding box center [524, 269] width 4 height 0
